Goal: Transaction & Acquisition: Purchase product/service

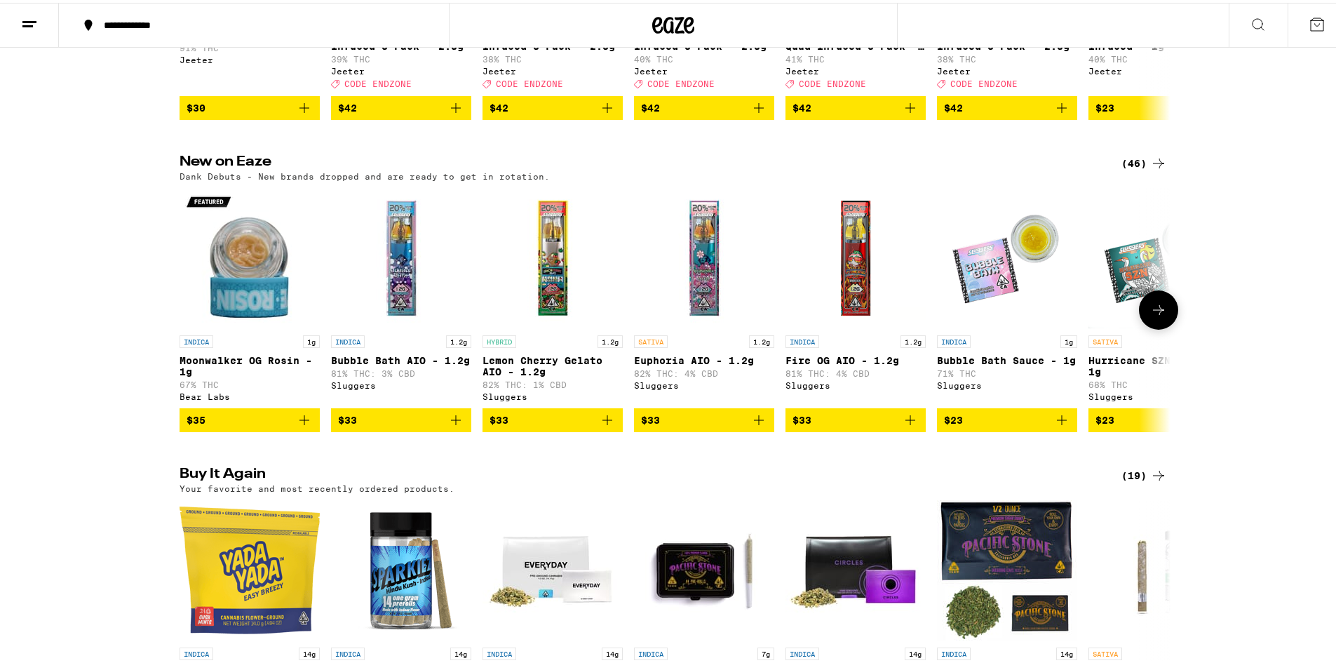
scroll to position [1052, 0]
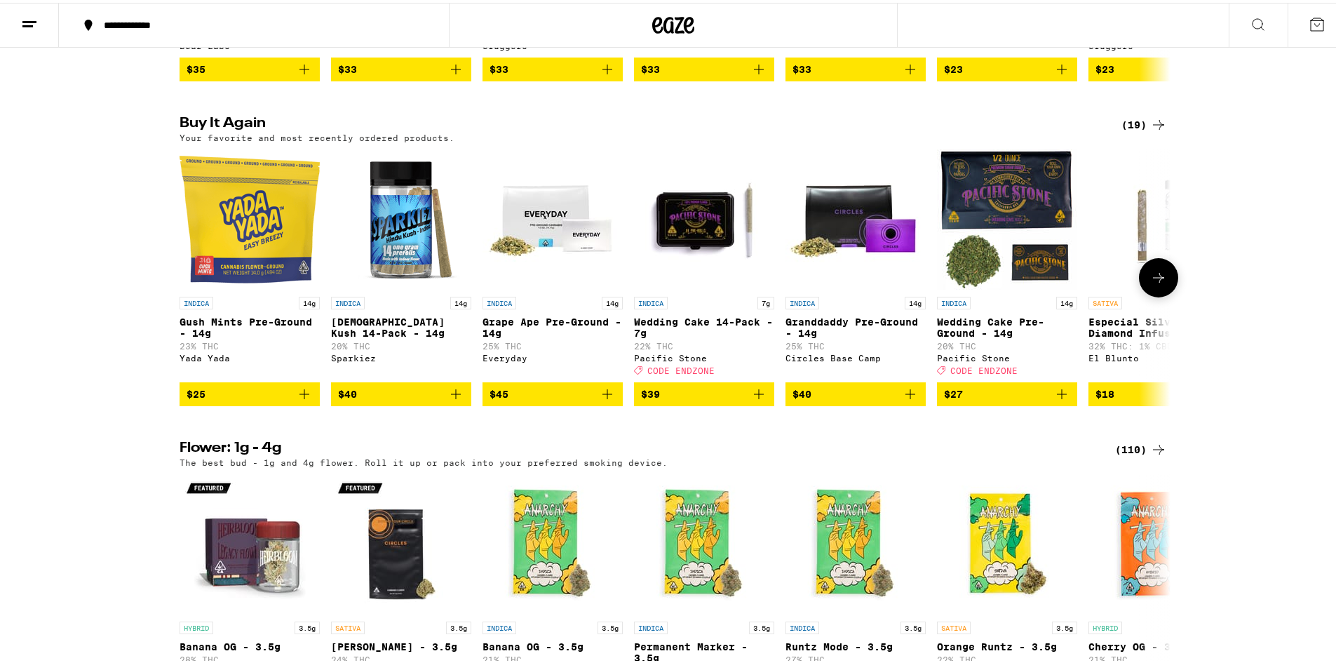
click at [454, 400] on icon "Add to bag" at bounding box center [456, 391] width 17 height 17
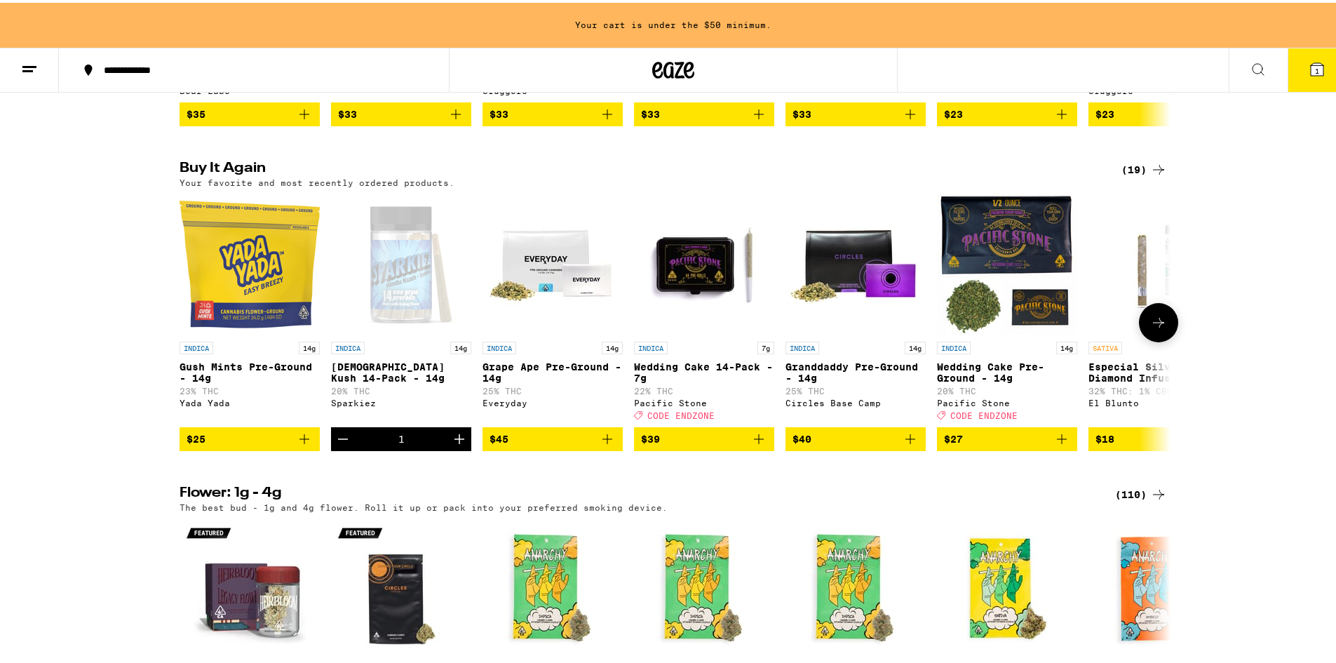
scroll to position [1097, 0]
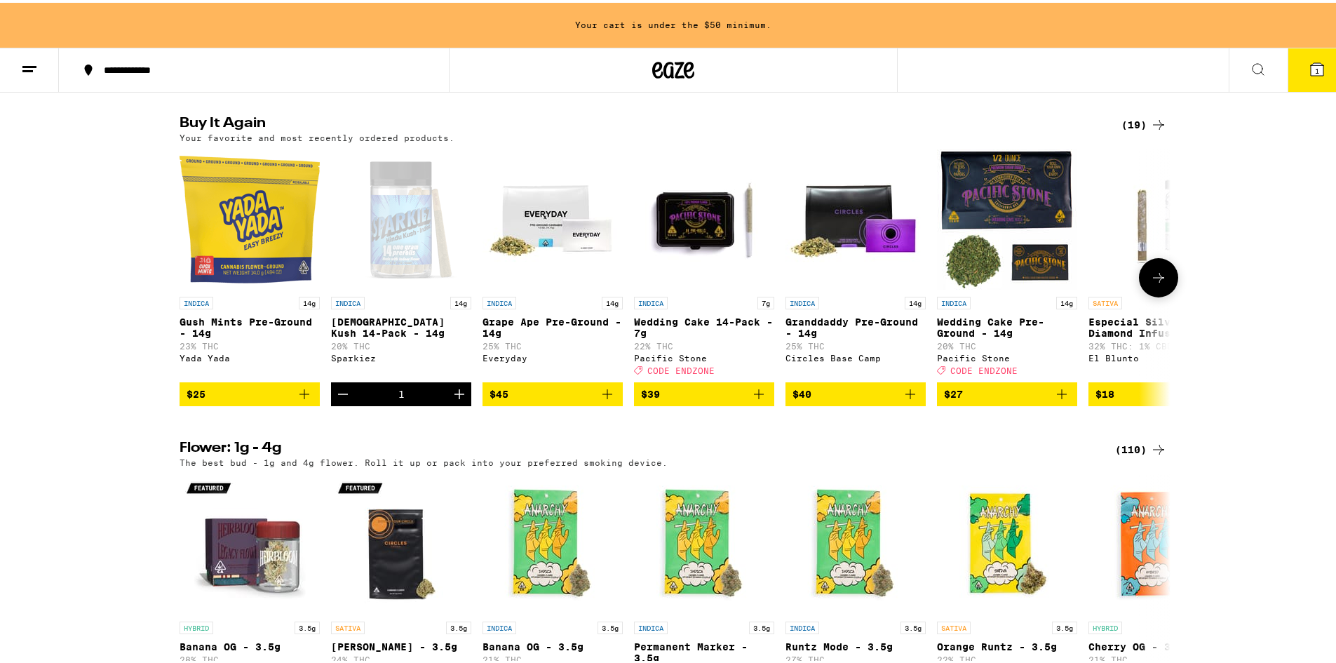
click at [1061, 400] on icon "Add to bag" at bounding box center [1062, 391] width 17 height 17
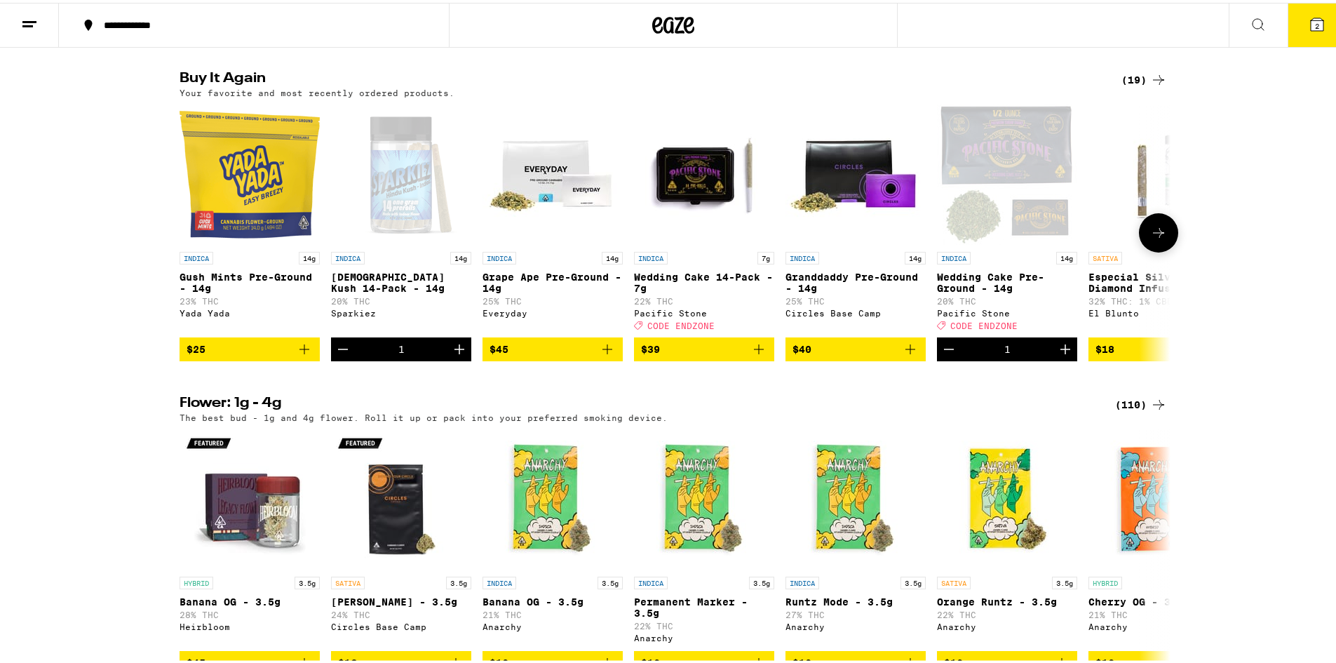
scroll to position [1052, 0]
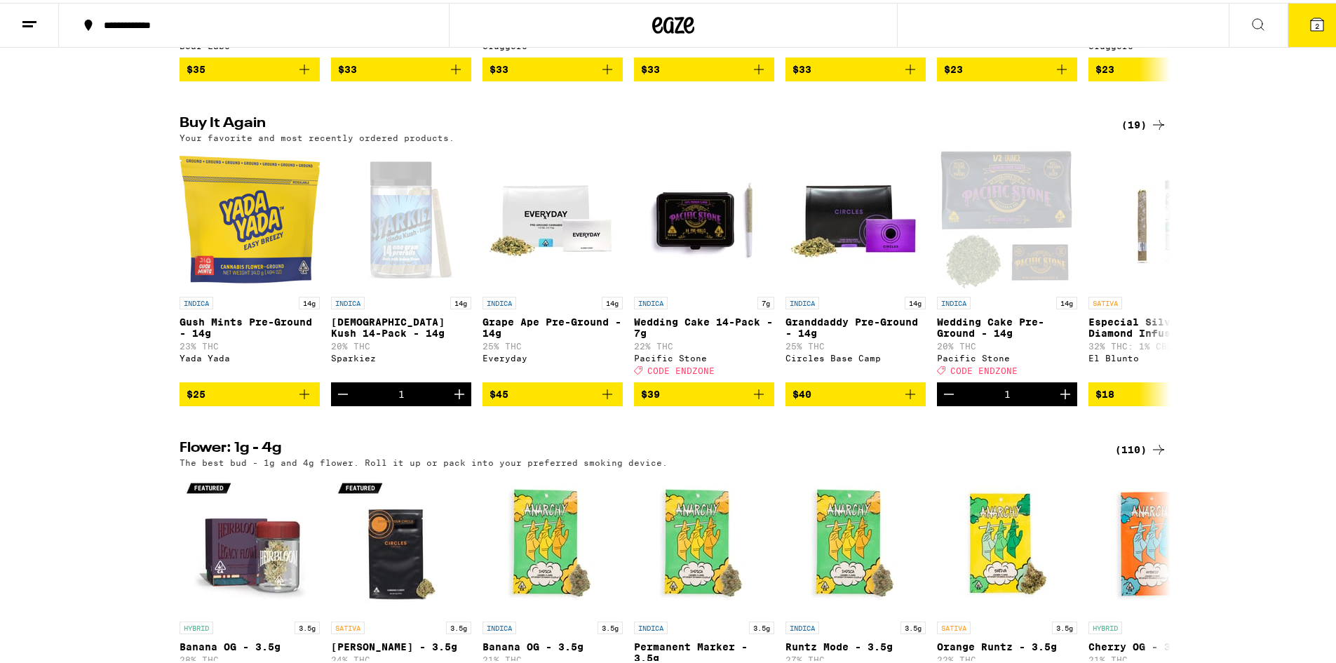
click at [1319, 24] on button "2" at bounding box center [1317, 22] width 59 height 43
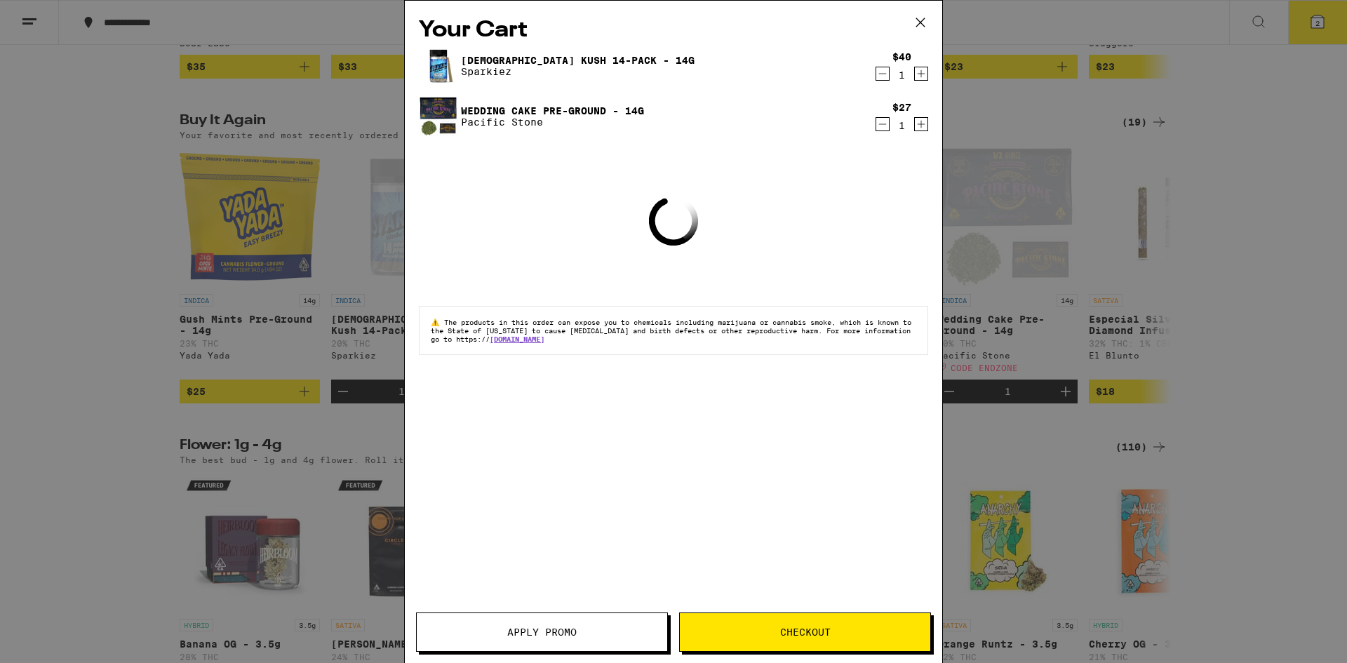
click at [525, 627] on span "Apply Promo" at bounding box center [541, 632] width 69 height 10
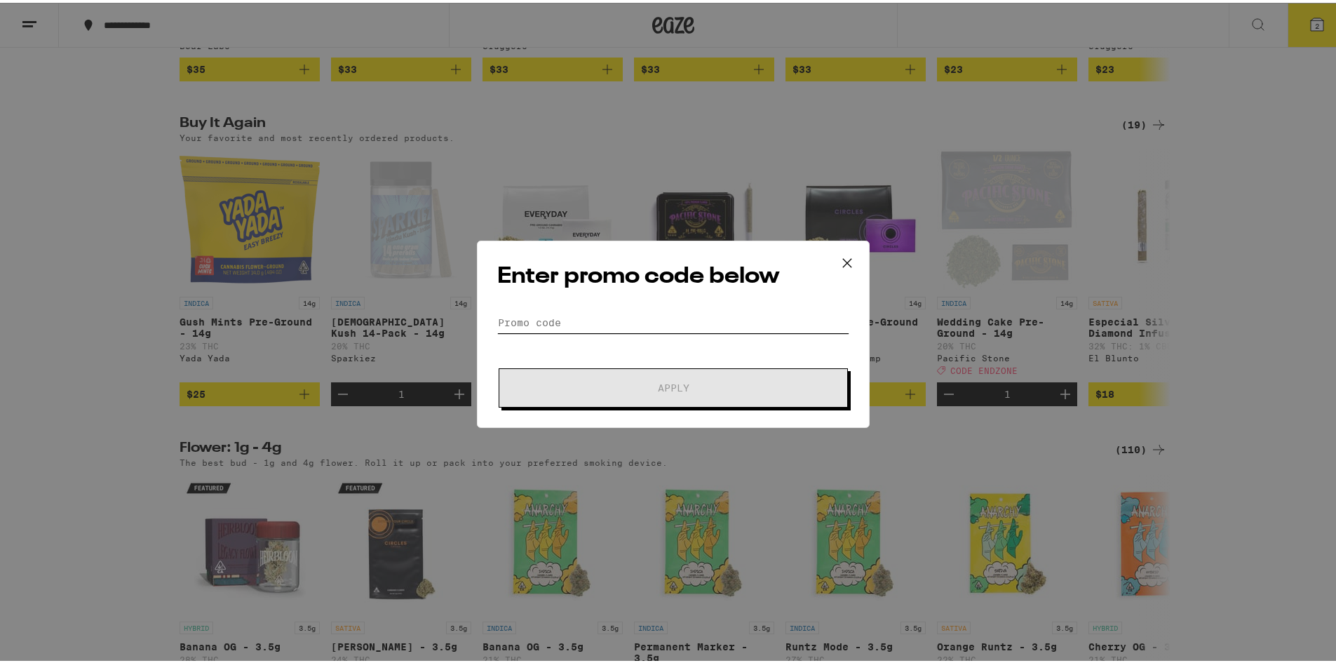
click at [560, 314] on input "Promo Code" at bounding box center [673, 319] width 352 height 21
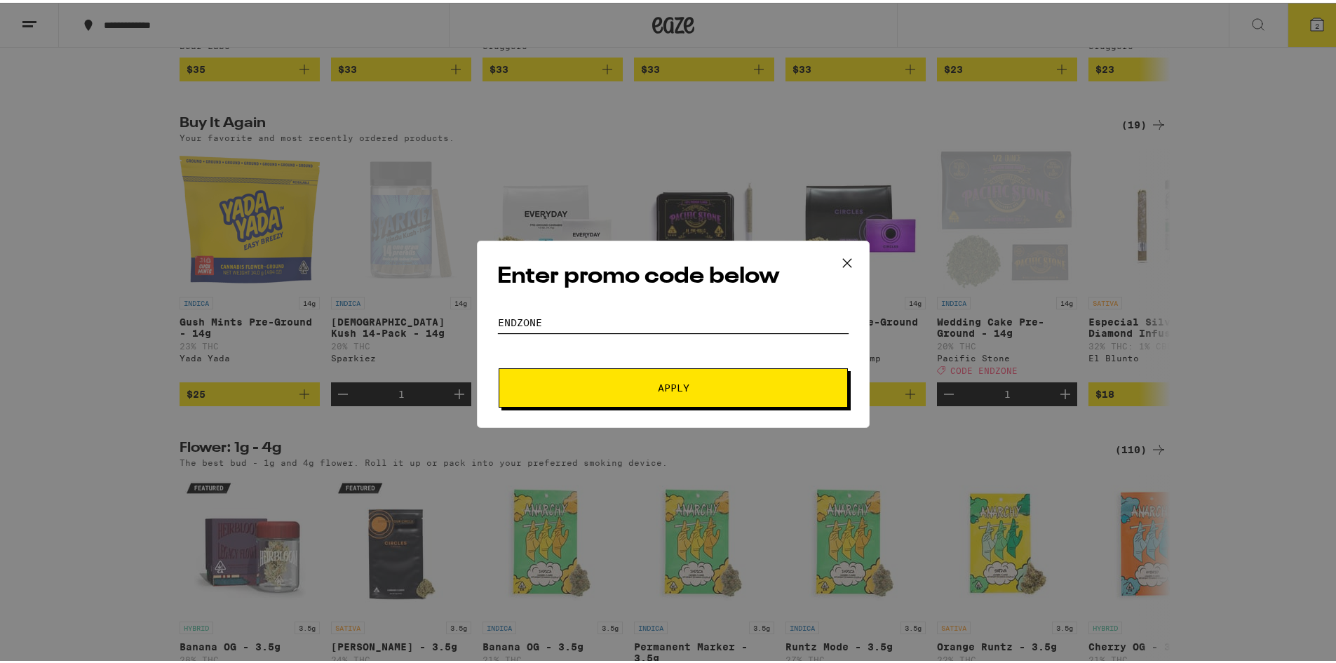
type input "endzone"
click at [644, 379] on button "Apply" at bounding box center [673, 384] width 349 height 39
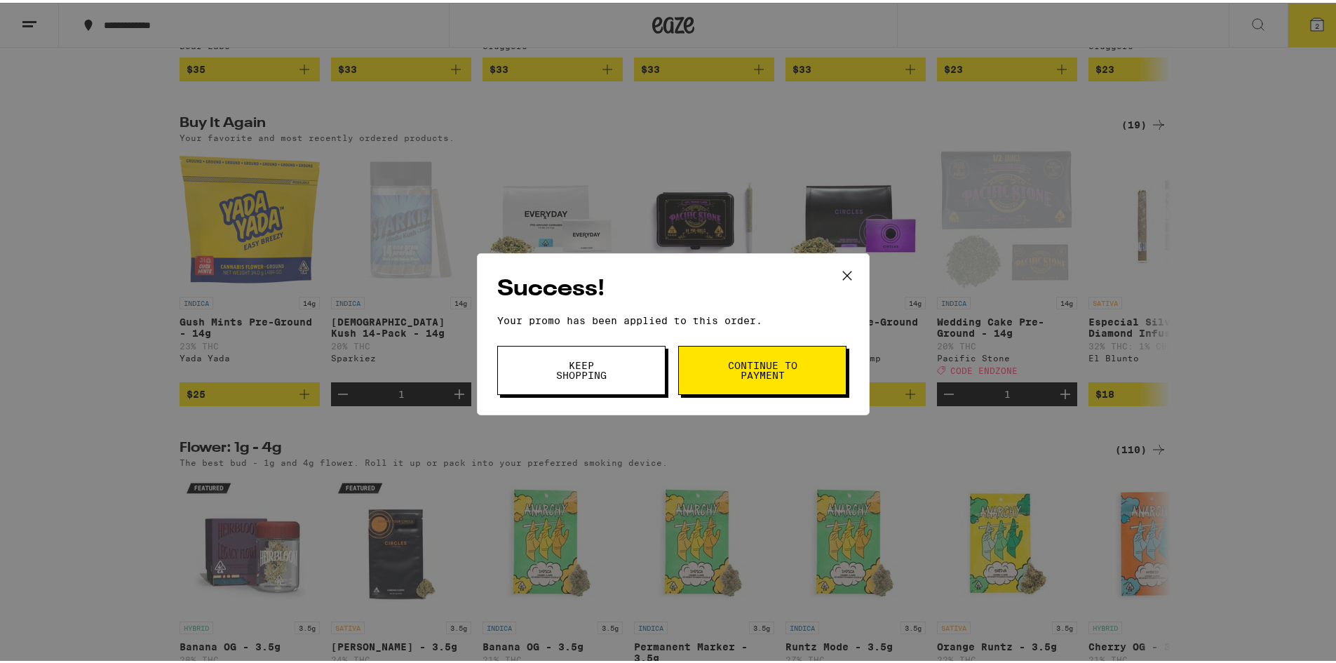
click at [788, 368] on span "Continue to payment" at bounding box center [763, 368] width 72 height 20
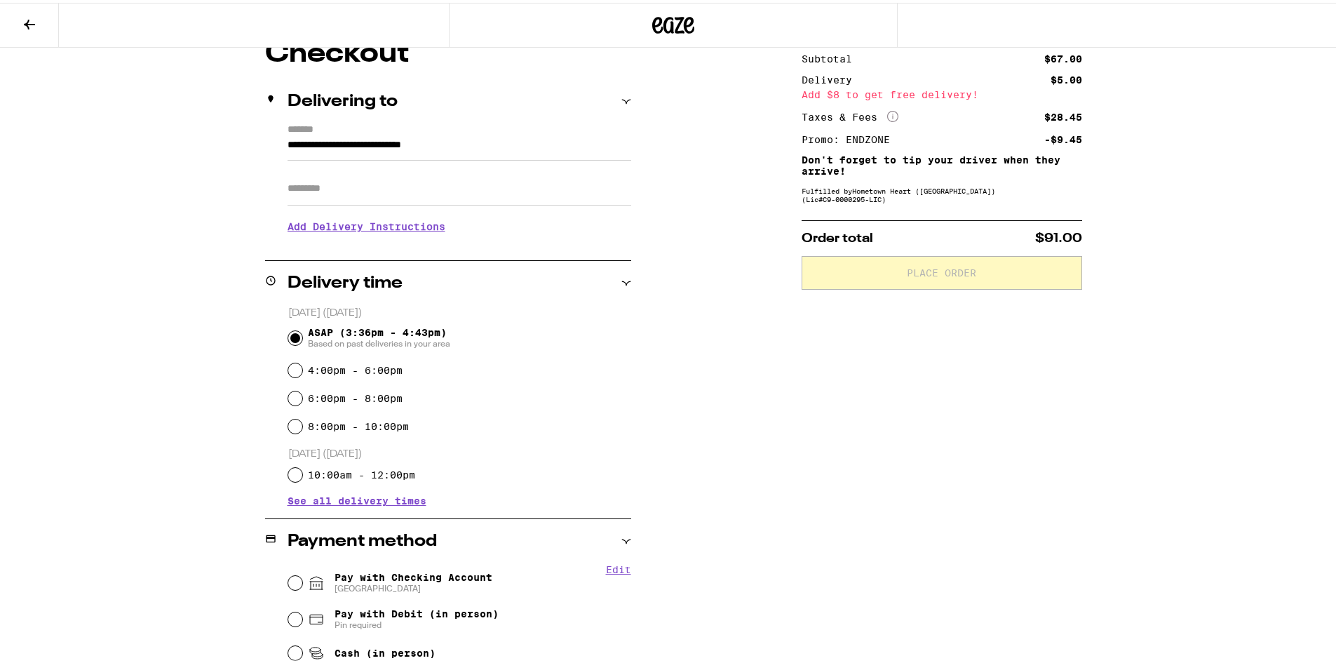
scroll to position [140, 0]
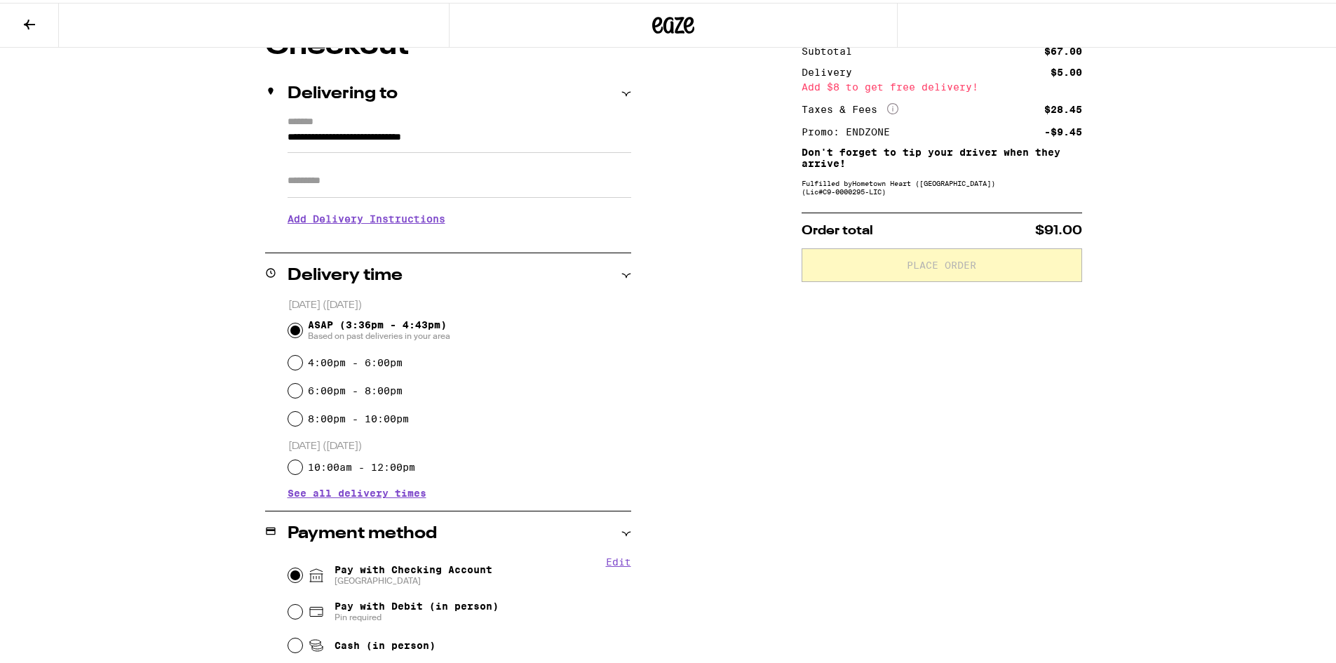
click at [288, 577] on input "Pay with Checking Account CHASE COLLEGE" at bounding box center [295, 572] width 14 height 14
radio input "true"
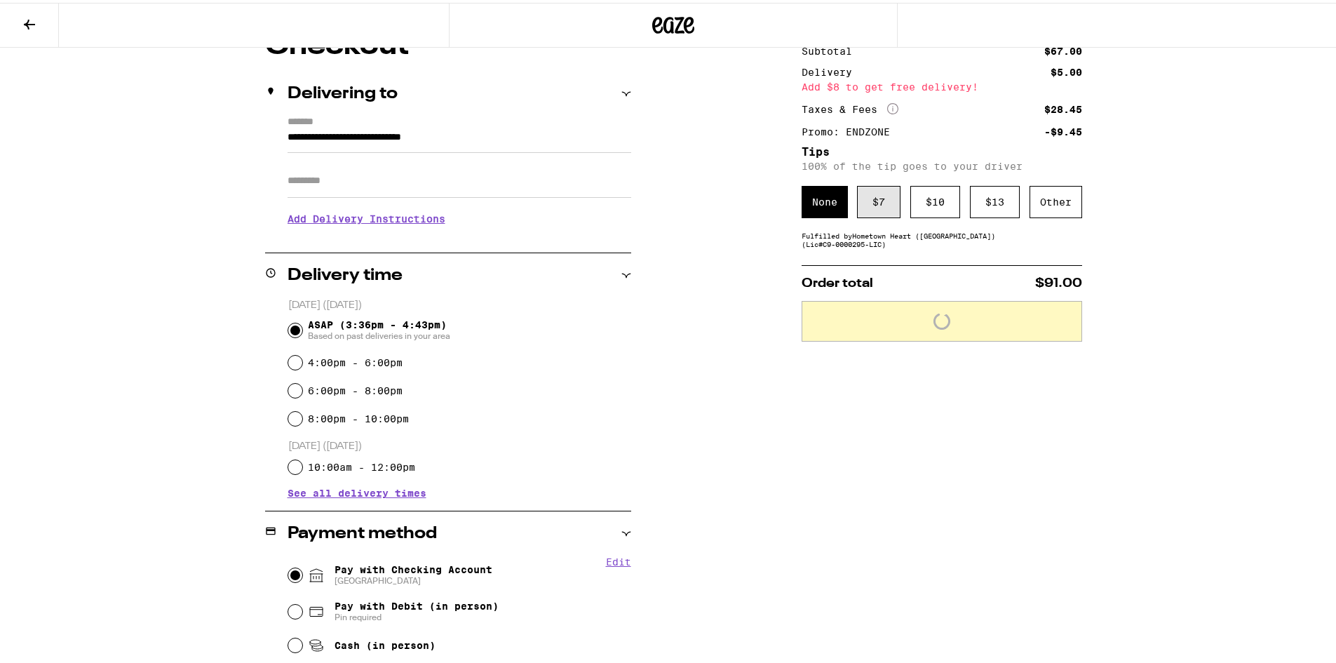
click at [871, 210] on div "$ 7" at bounding box center [878, 199] width 43 height 32
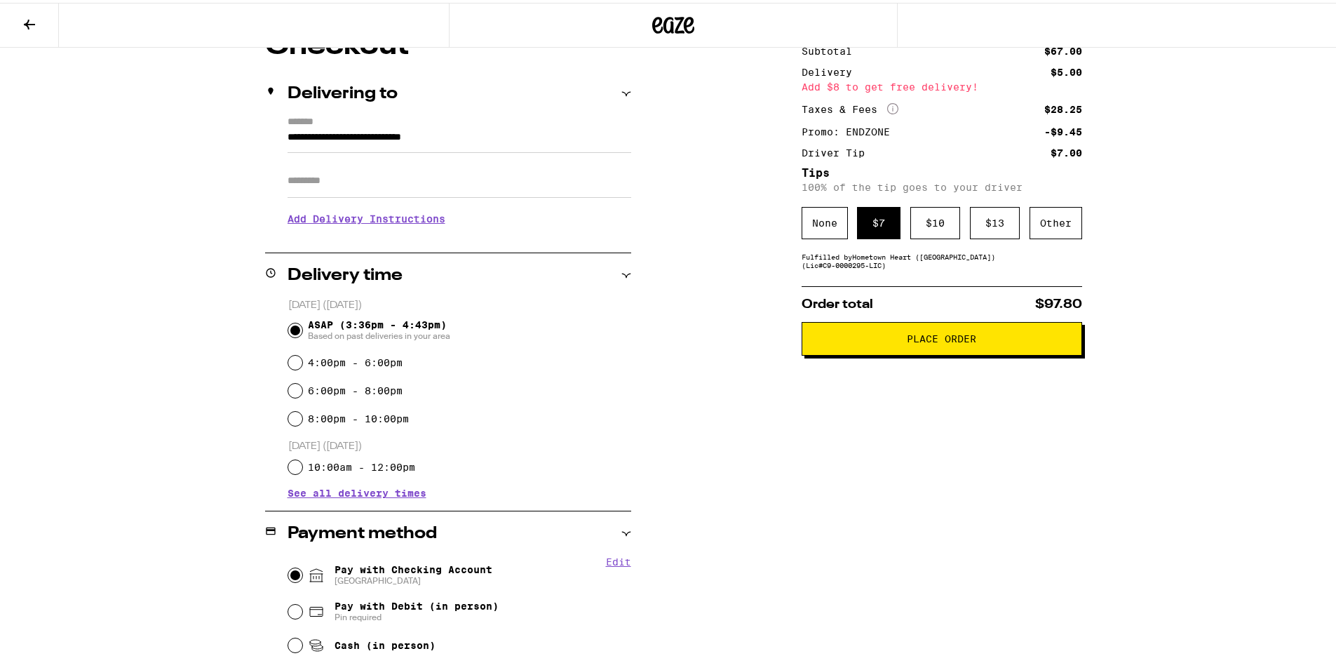
click at [926, 341] on span "Place Order" at bounding box center [941, 336] width 69 height 10
